Goal: Check status: Check status

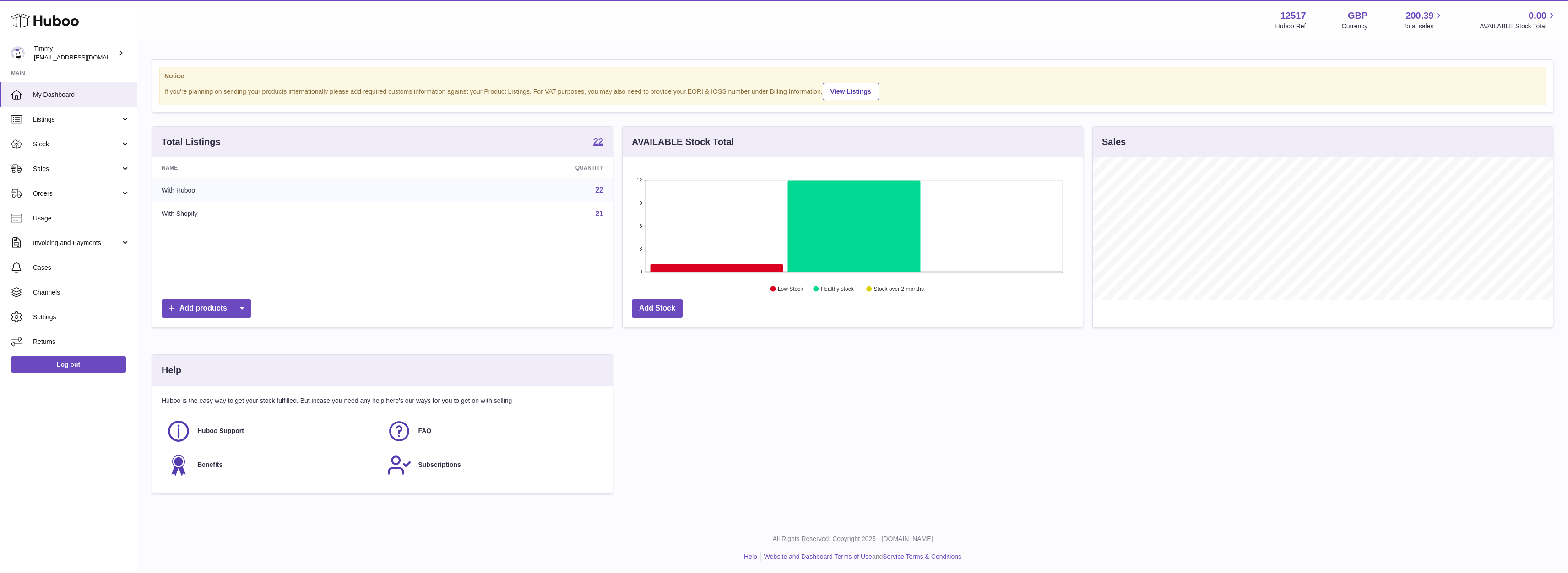
scroll to position [457303, 457309]
click at [66, 118] on span "Listings" at bounding box center [76, 120] width 87 height 9
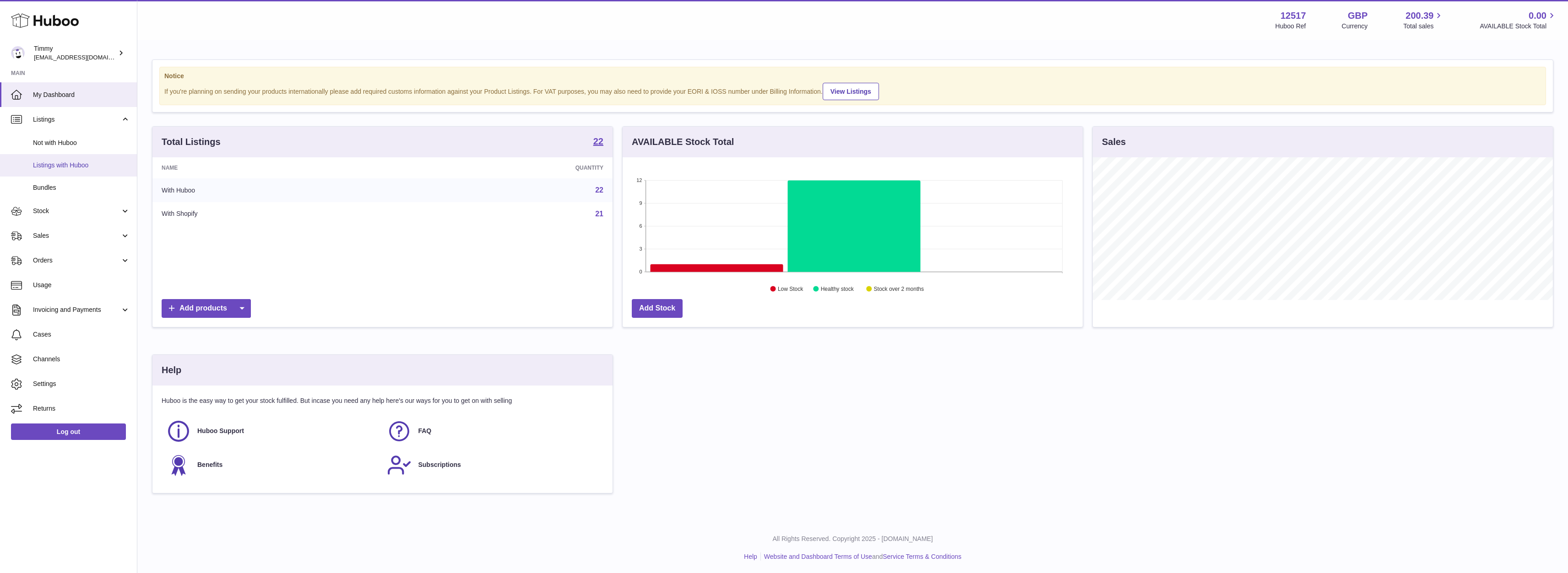
click at [61, 168] on span "Listings with Huboo" at bounding box center [81, 166] width 97 height 9
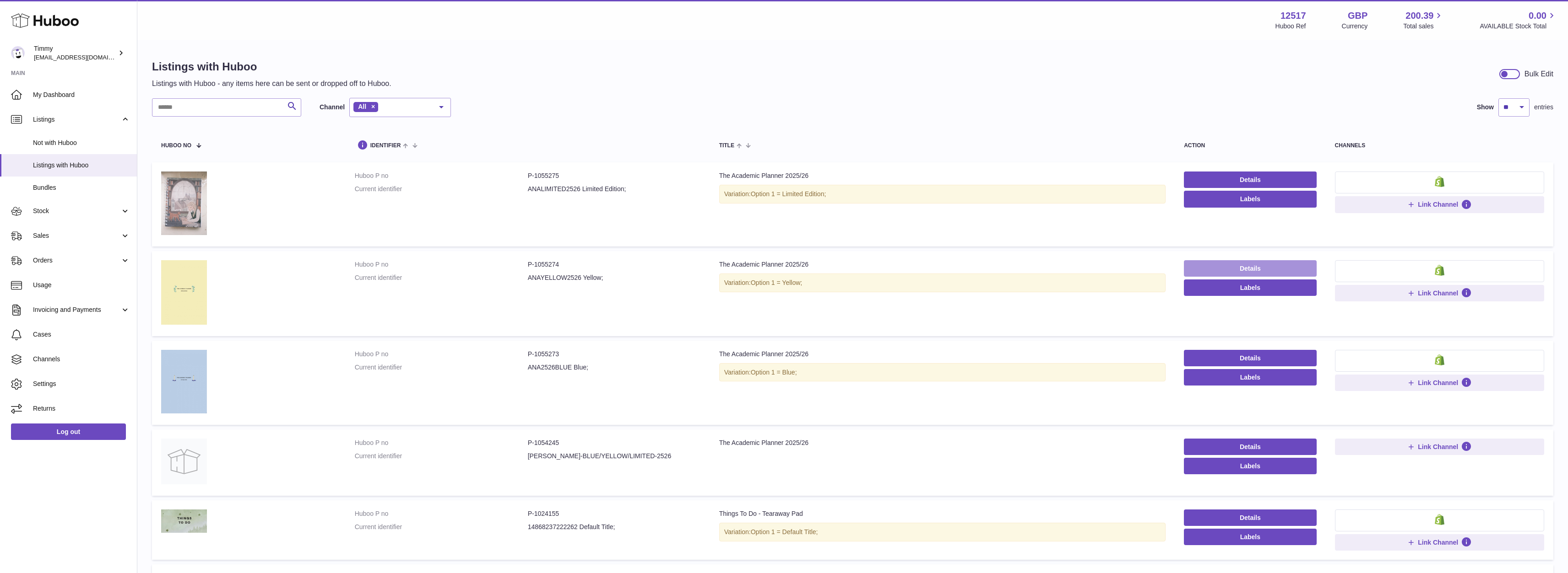
click at [1239, 263] on link "Details" at bounding box center [1250, 268] width 132 height 16
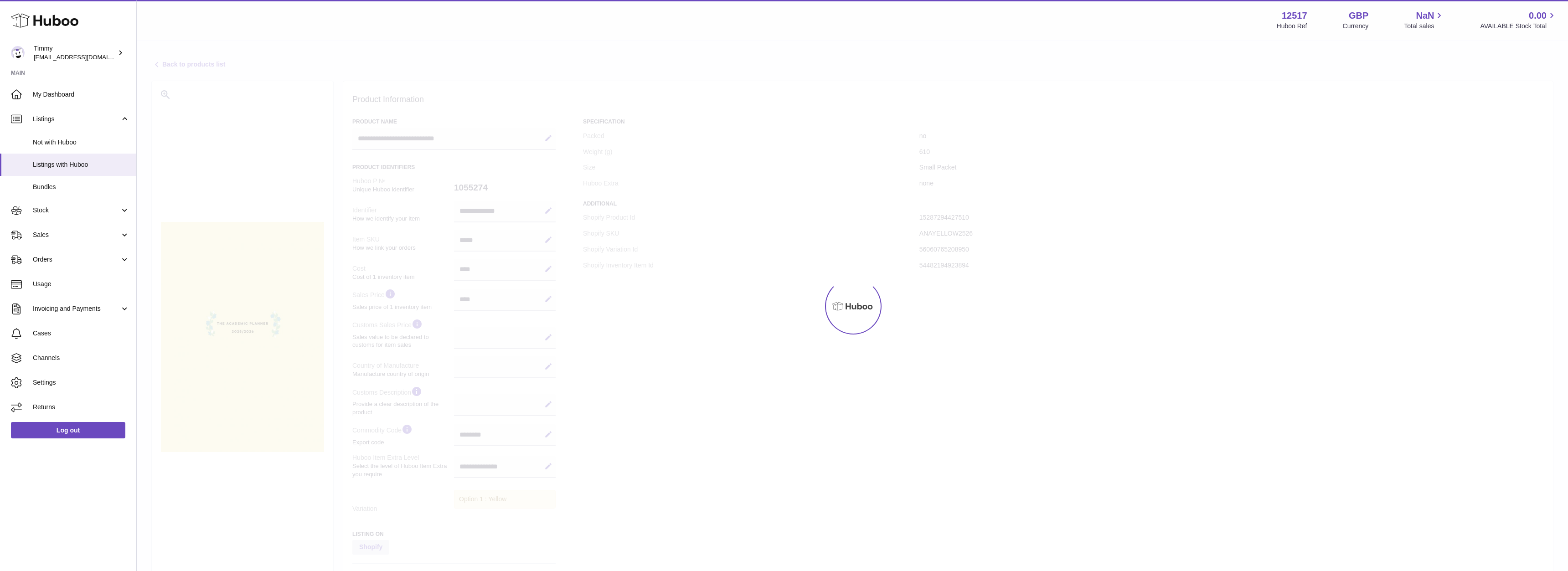
select select
select select "****"
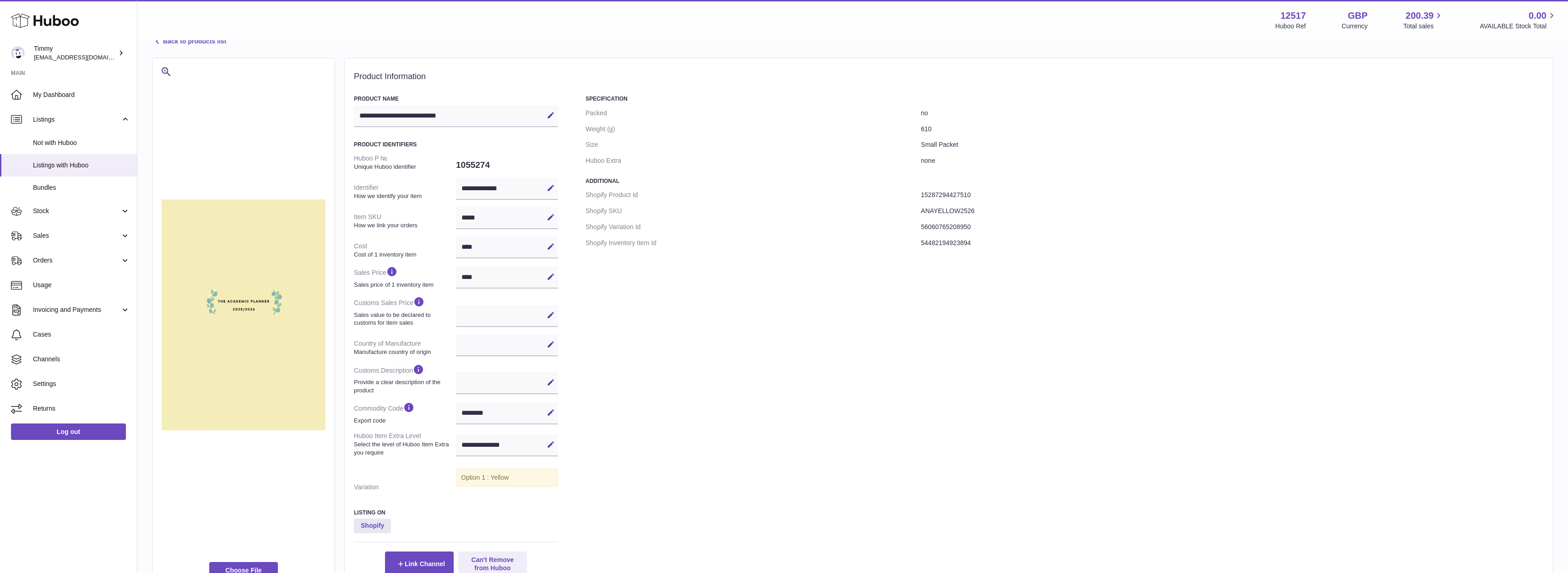
scroll to position [46, 0]
